Goal: Transaction & Acquisition: Purchase product/service

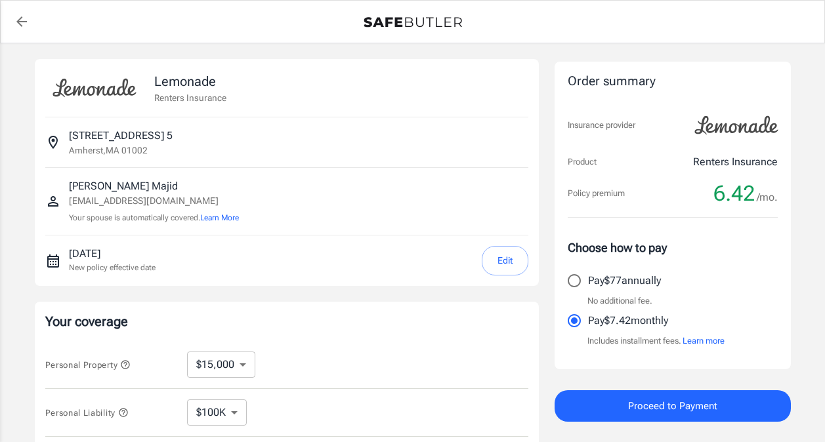
select select "15000"
select select "500"
click at [141, 138] on p "57 Olympia Drive 5" at bounding box center [121, 136] width 104 height 16
click at [503, 252] on button "Edit" at bounding box center [505, 261] width 47 height 30
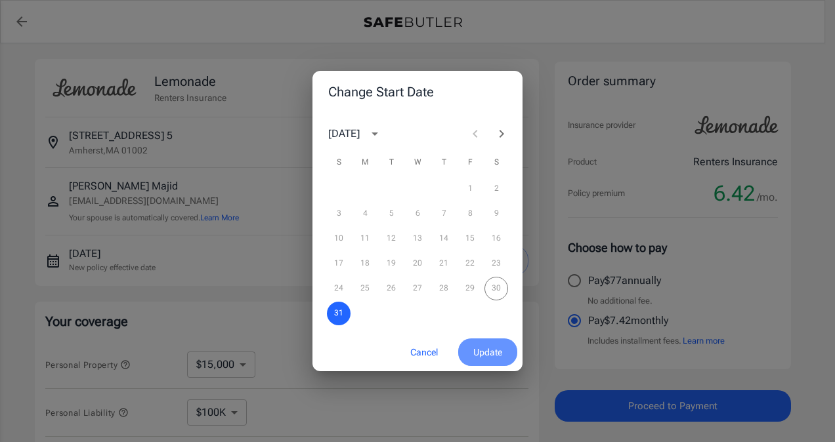
click at [478, 356] on span "Update" at bounding box center [487, 353] width 29 height 16
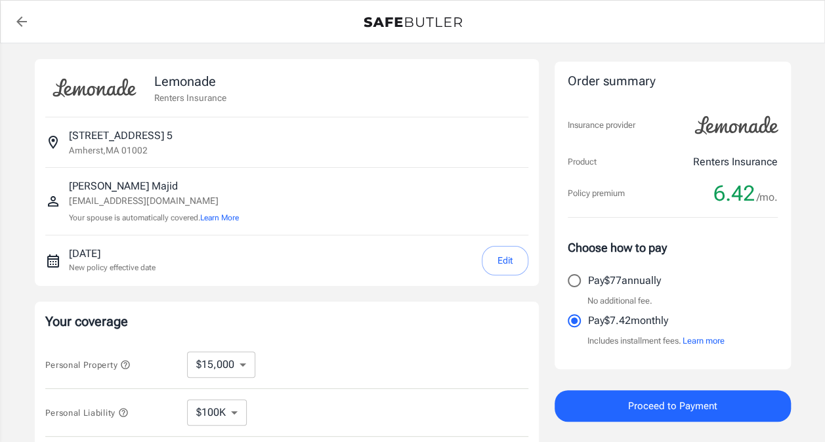
click at [125, 138] on p "57 Olympia Drive 5" at bounding box center [121, 136] width 104 height 16
click at [18, 23] on icon "back to quotes" at bounding box center [21, 21] width 10 height 10
select select "15000"
select select "500"
click at [20, 21] on icon "back to quotes" at bounding box center [21, 21] width 10 height 10
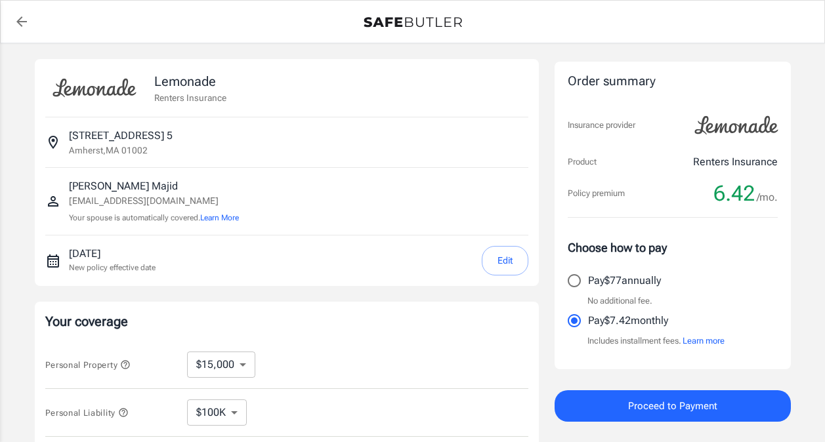
select select "15000"
select select "500"
click at [100, 89] on img at bounding box center [94, 88] width 98 height 37
